Goal: Task Accomplishment & Management: Use online tool/utility

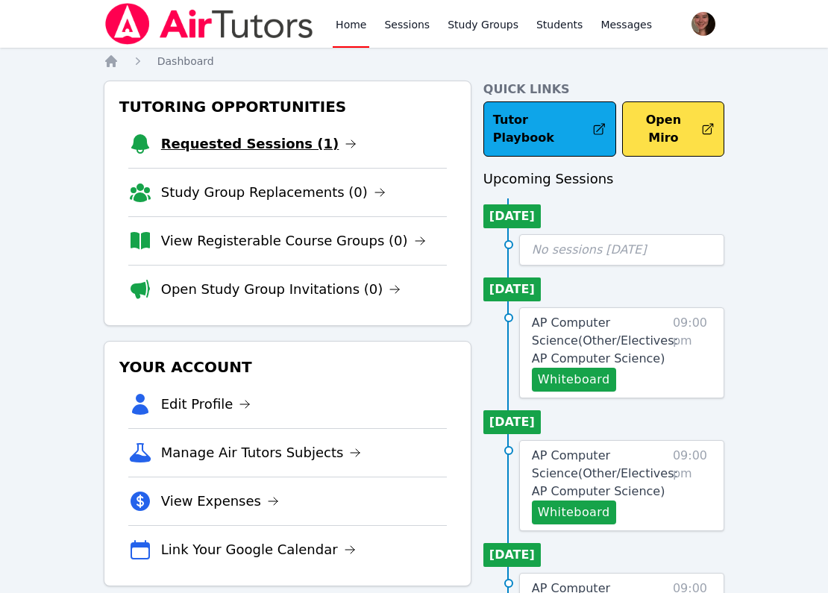
click at [229, 142] on link "Requested Sessions (1)" at bounding box center [259, 143] width 196 height 21
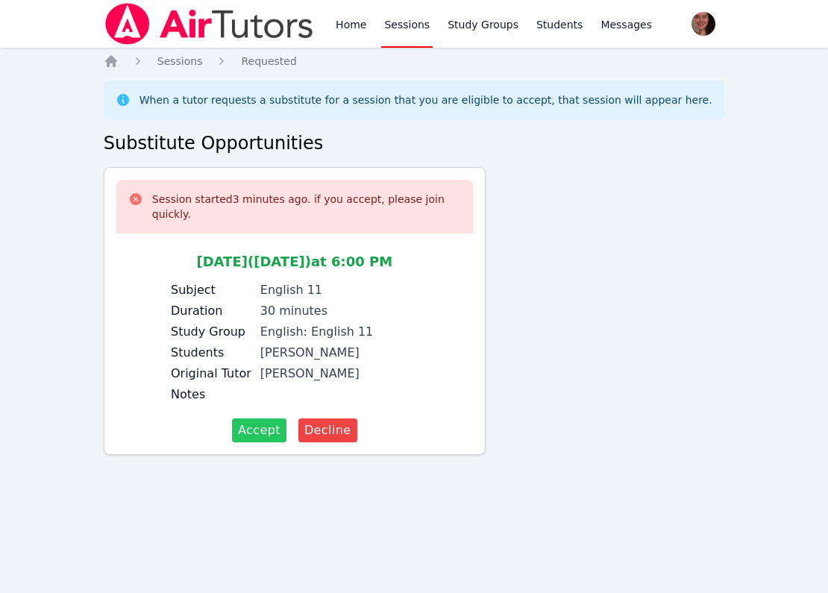
click at [283, 425] on button "Accept" at bounding box center [259, 430] width 54 height 24
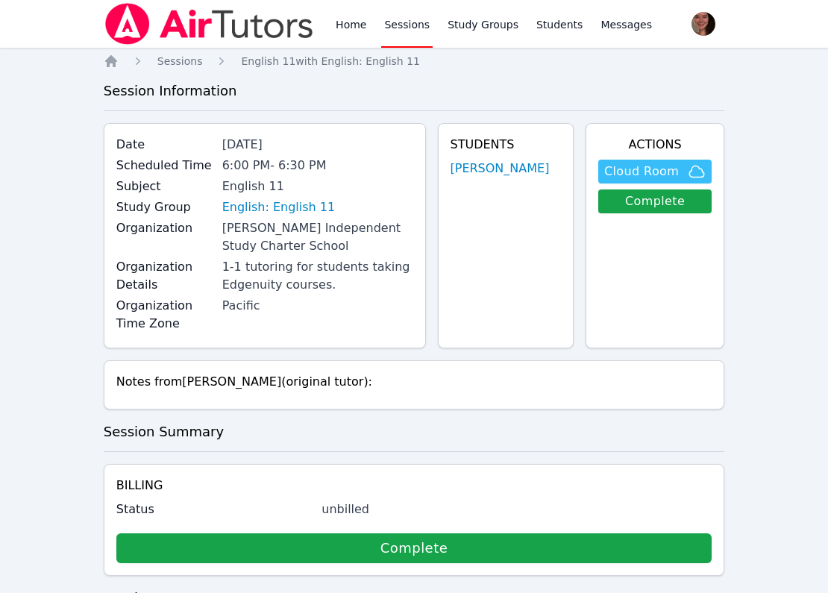
click at [633, 169] on span "Cloud Room" at bounding box center [641, 172] width 75 height 18
click at [335, 21] on link "Home" at bounding box center [351, 24] width 37 height 48
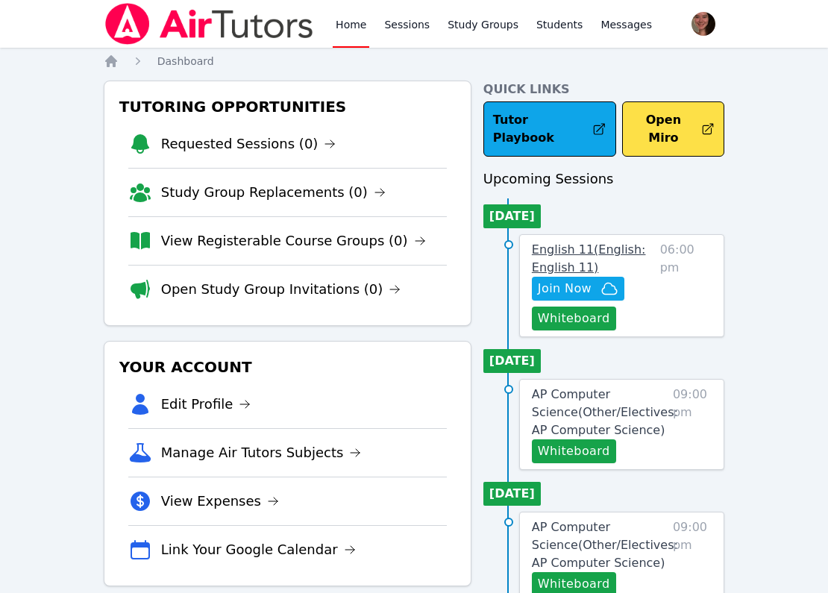
click at [570, 242] on span "English 11 ( English: English 11 )" at bounding box center [589, 258] width 114 height 32
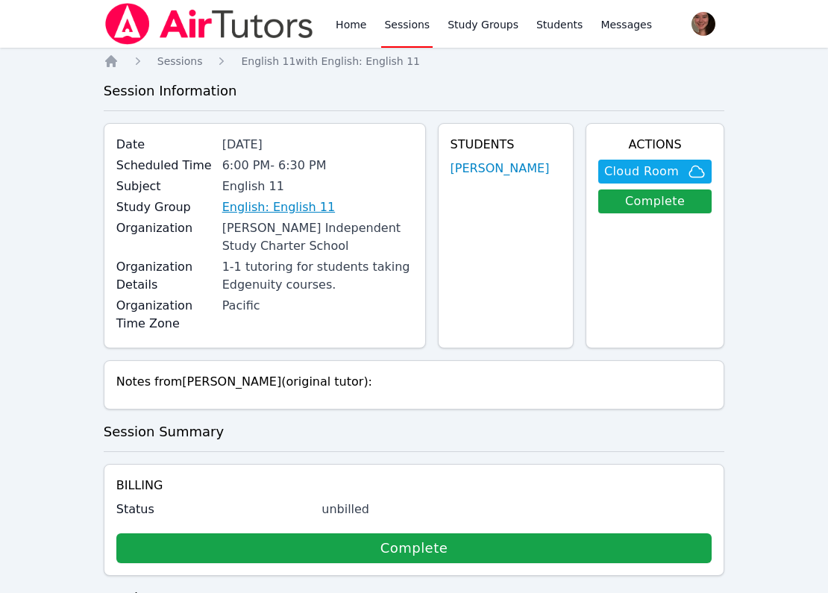
click at [280, 212] on link "English: English 11" at bounding box center [278, 207] width 113 height 18
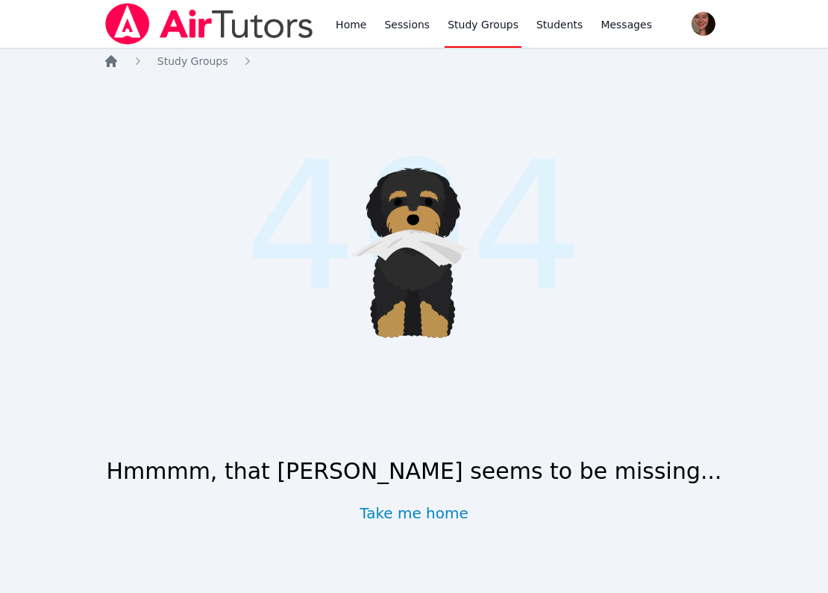
click at [107, 63] on icon "Breadcrumb" at bounding box center [111, 61] width 12 height 12
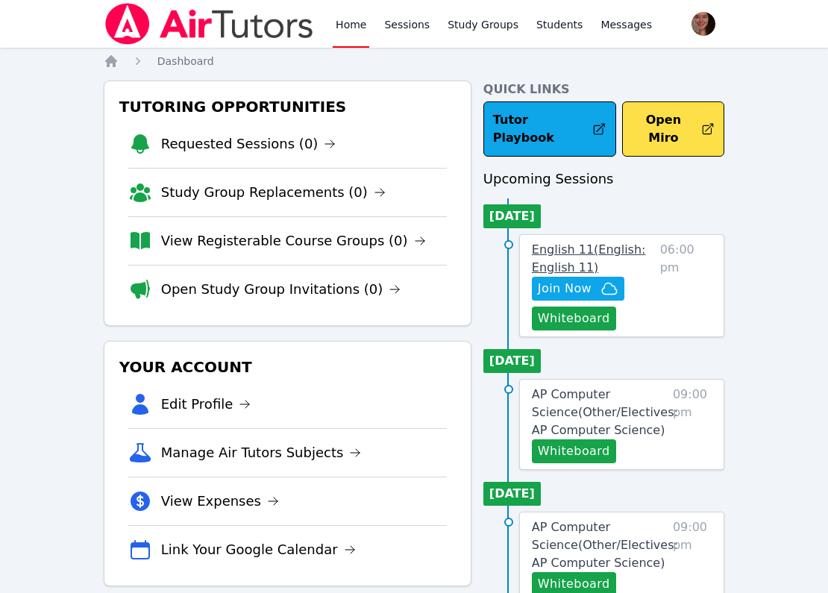
click at [561, 241] on link "English 11 ( English: English 11 )" at bounding box center [593, 259] width 122 height 36
click at [568, 242] on span "English 11 ( English: English 11 )" at bounding box center [589, 258] width 114 height 32
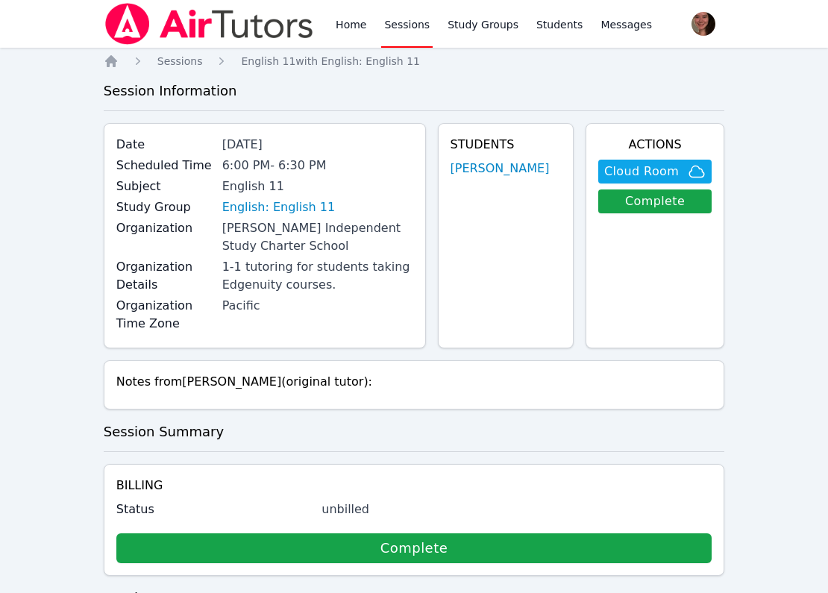
scroll to position [158, 0]
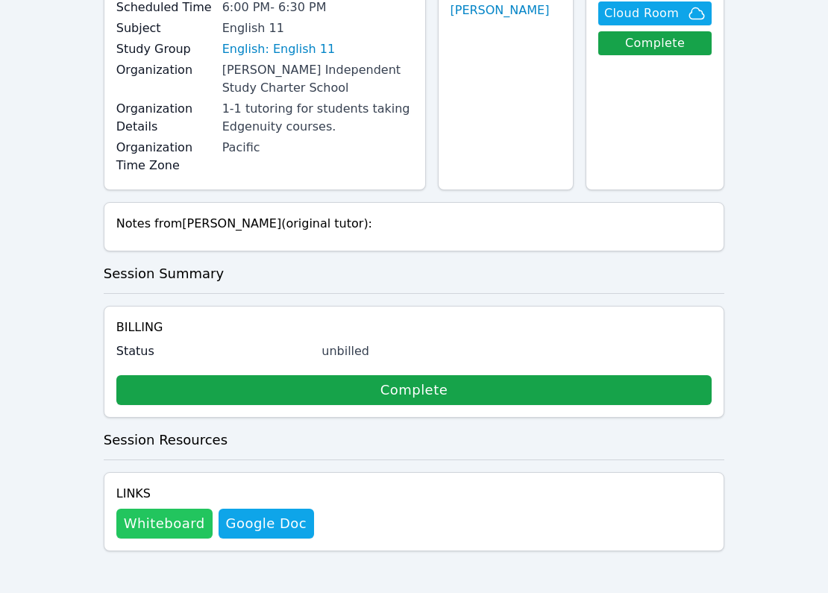
click at [176, 512] on button "Whiteboard" at bounding box center [164, 523] width 96 height 30
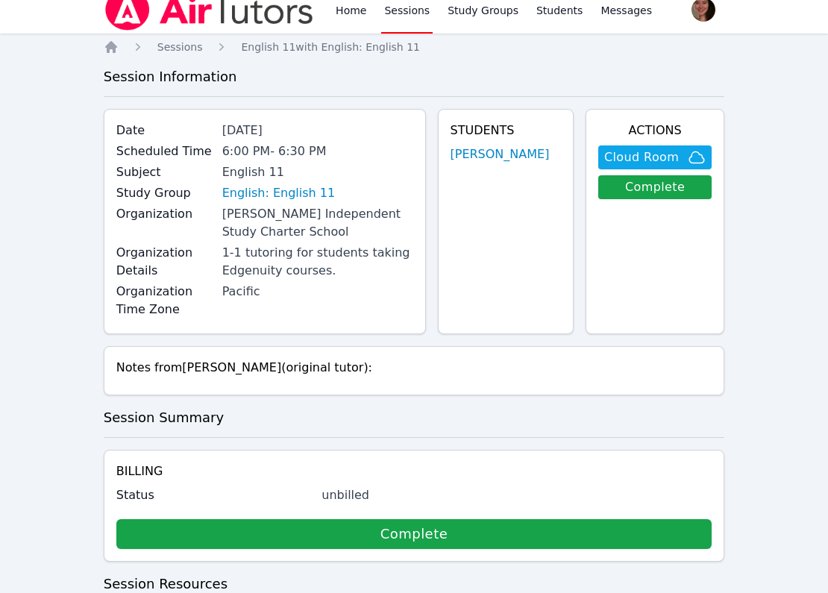
scroll to position [0, 0]
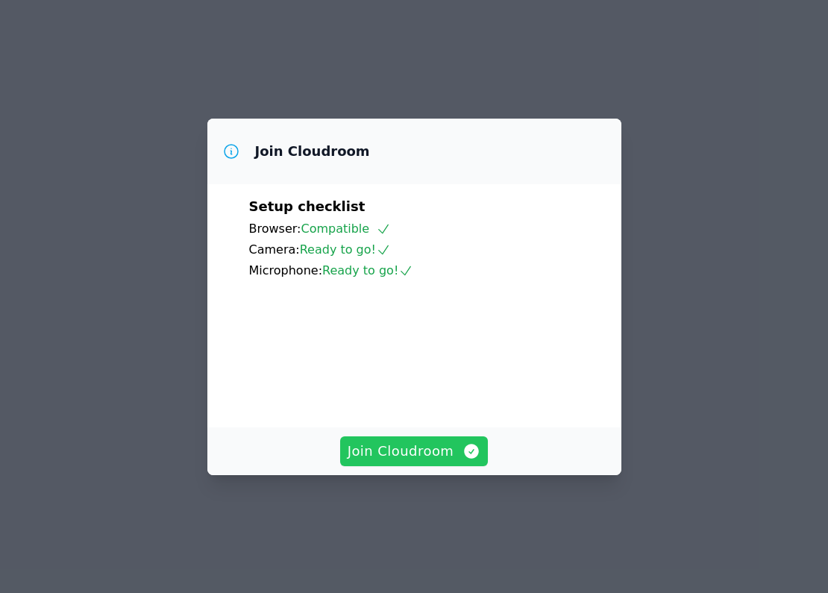
click at [380, 461] on span "Join Cloudroom" at bounding box center [413, 451] width 133 height 21
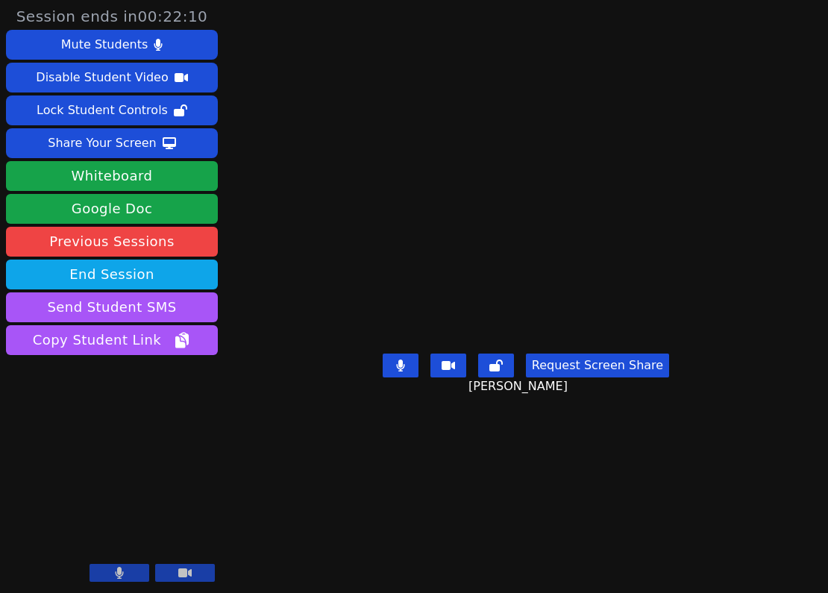
click at [174, 569] on button at bounding box center [185, 573] width 60 height 18
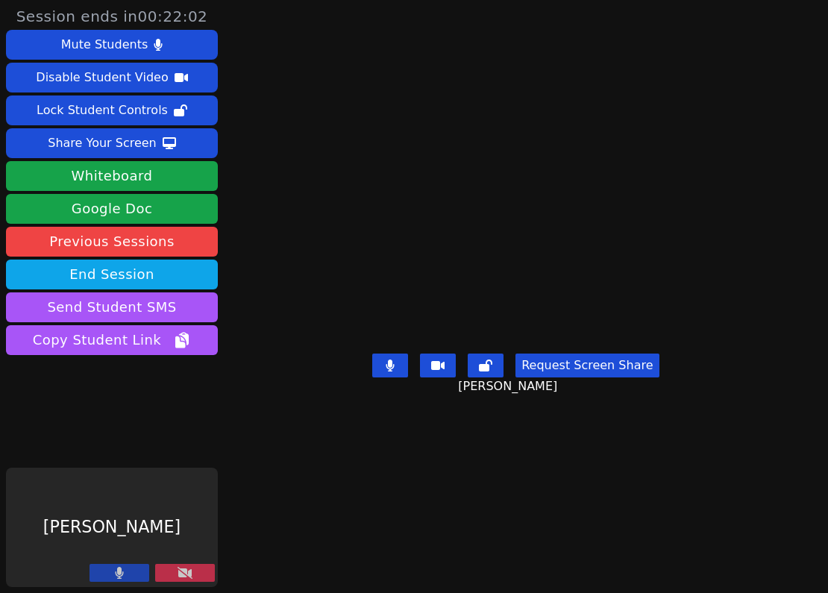
click at [163, 570] on button at bounding box center [185, 573] width 60 height 18
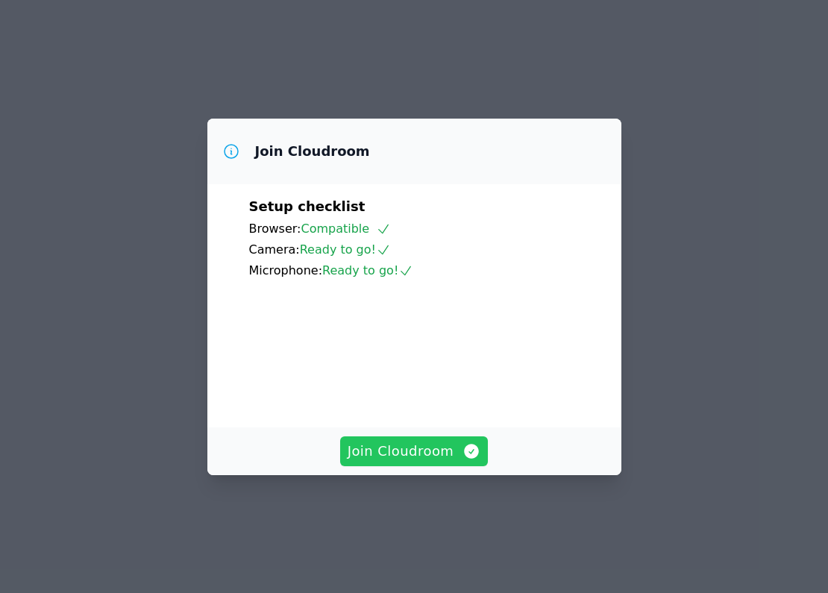
click at [423, 461] on span "Join Cloudroom" at bounding box center [413, 451] width 133 height 21
click at [388, 461] on span "Join Cloudroom" at bounding box center [413, 451] width 133 height 21
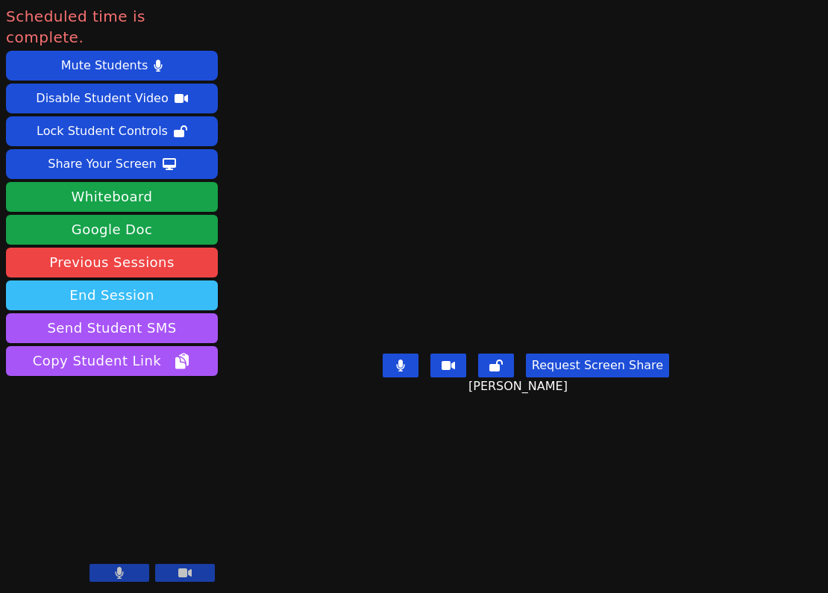
click at [151, 280] on button "End Session" at bounding box center [112, 295] width 212 height 30
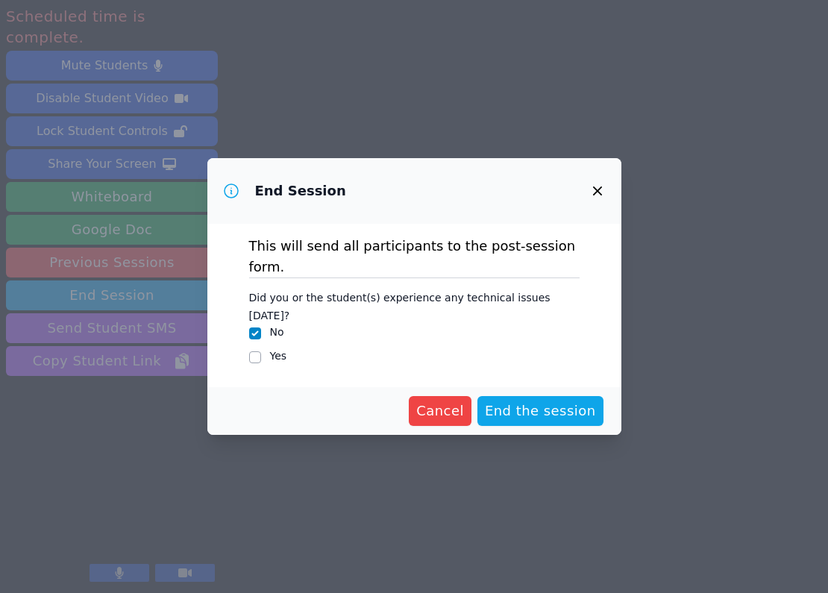
drag, startPoint x: 544, startPoint y: 394, endPoint x: 543, endPoint y: 334, distance: 59.7
click at [543, 334] on form "This will send all participants to the post-session form. Did you or the studen…" at bounding box center [414, 329] width 414 height 211
click at [523, 400] on span "End the session" at bounding box center [540, 410] width 111 height 21
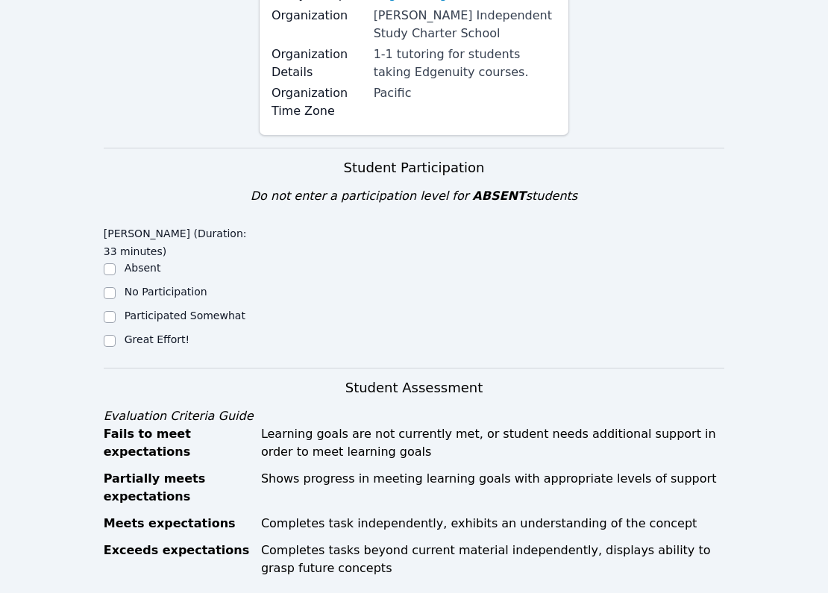
scroll to position [280, 0]
